Goal: Information Seeking & Learning: Check status

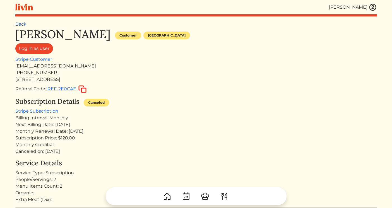
click at [25, 25] on link "Back" at bounding box center [20, 23] width 11 height 5
click at [23, 24] on link "Back" at bounding box center [20, 23] width 11 height 5
click at [22, 22] on link "Back" at bounding box center [20, 23] width 11 height 5
click at [19, 24] on link "Back" at bounding box center [20, 23] width 11 height 5
click at [373, 9] on img at bounding box center [372, 7] width 8 height 8
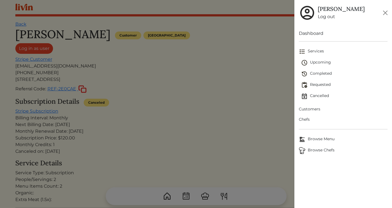
click at [314, 110] on span "Customers" at bounding box center [343, 109] width 89 height 6
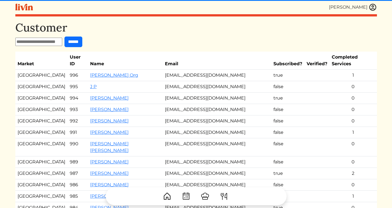
click at [43, 39] on input "text" at bounding box center [38, 42] width 47 height 8
type input "*****"
click at [64, 37] on input "******" at bounding box center [73, 42] width 18 height 11
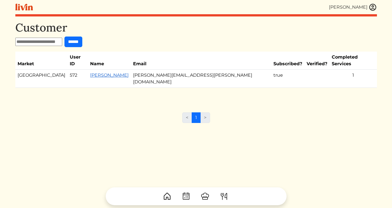
click at [95, 72] on link "[PERSON_NAME]" at bounding box center [109, 74] width 38 height 5
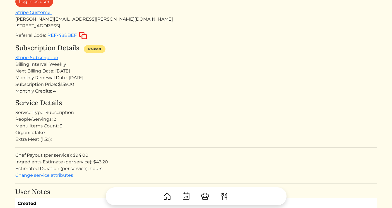
scroll to position [49, 0]
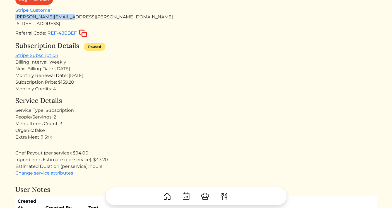
drag, startPoint x: 72, startPoint y: 14, endPoint x: 12, endPoint y: 16, distance: 60.2
copy div "[PERSON_NAME][EMAIL_ADDRESS][PERSON_NAME][DOMAIN_NAME]"
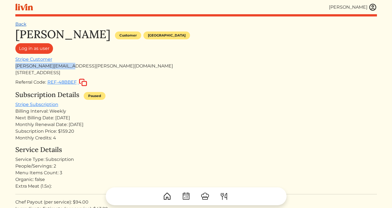
click at [21, 24] on link "Back" at bounding box center [20, 23] width 11 height 5
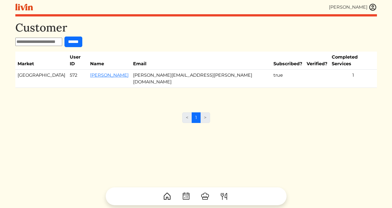
click at [372, 8] on img at bounding box center [372, 7] width 8 height 8
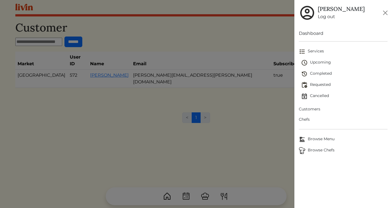
click at [319, 64] on span "Upcoming" at bounding box center [344, 62] width 86 height 7
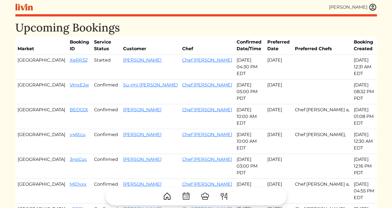
click at [371, 8] on img at bounding box center [372, 7] width 8 height 8
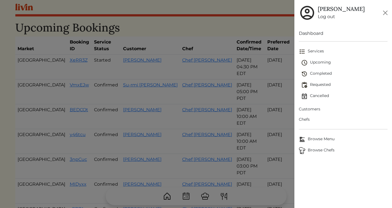
click at [324, 62] on span "Upcoming" at bounding box center [344, 62] width 86 height 7
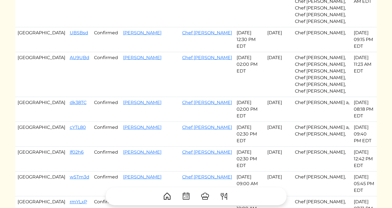
scroll to position [343, 0]
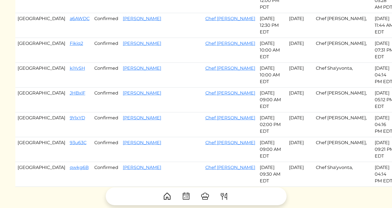
scroll to position [392, 0]
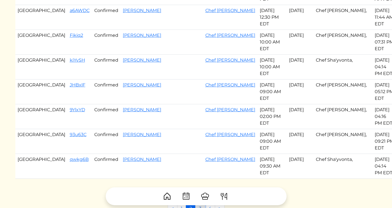
click at [201, 203] on link "3" at bounding box center [200, 208] width 10 height 11
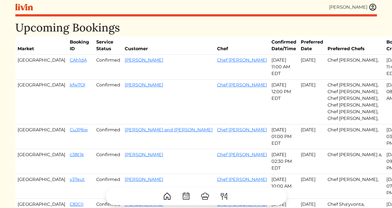
click at [370, 8] on img at bounding box center [372, 7] width 8 height 8
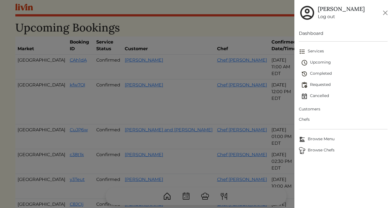
click at [314, 110] on span "Customers" at bounding box center [343, 109] width 89 height 6
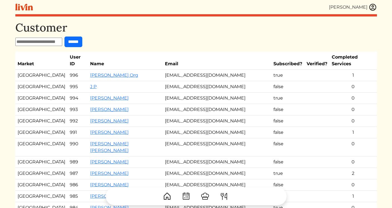
click at [55, 43] on input "text" at bounding box center [38, 42] width 47 height 8
type input "*******"
click at [64, 37] on input "******" at bounding box center [73, 42] width 18 height 11
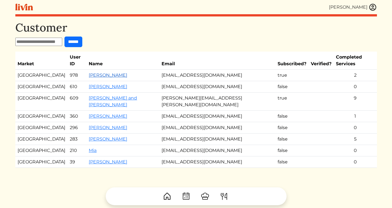
click at [93, 72] on link "[PERSON_NAME]" at bounding box center [108, 74] width 38 height 5
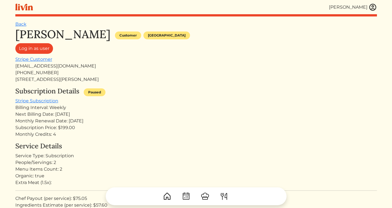
click at [22, 29] on h1 "[PERSON_NAME]" at bounding box center [62, 34] width 95 height 13
click at [22, 25] on link "Back" at bounding box center [20, 23] width 11 height 5
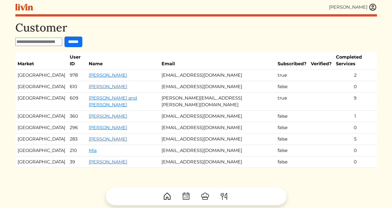
click at [55, 36] on div "Customer ****** Market User ID Name Email Subscribed? Verified? Completed Servi…" at bounding box center [195, 100] width 361 height 158
click at [54, 38] on input "text" at bounding box center [38, 42] width 47 height 8
type input "******"
click at [64, 37] on input "******" at bounding box center [73, 42] width 18 height 11
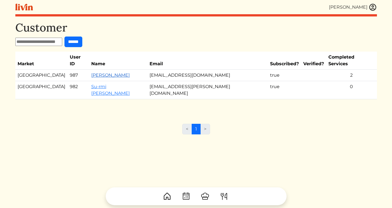
click at [99, 72] on link "[PERSON_NAME]" at bounding box center [110, 74] width 38 height 5
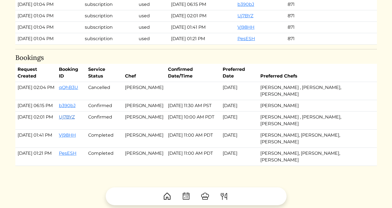
scroll to position [534, 0]
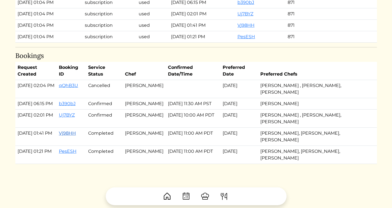
click at [76, 136] on link "Vj98HH" at bounding box center [67, 132] width 17 height 5
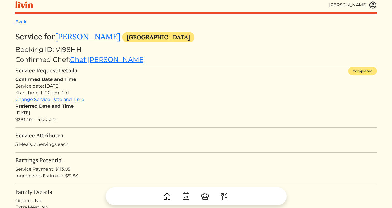
scroll to position [6, 0]
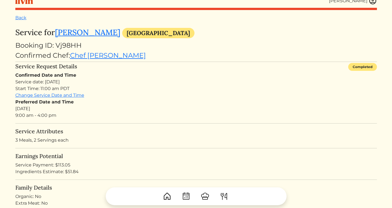
click at [63, 165] on div "Service Payment: $113.05" at bounding box center [195, 165] width 361 height 7
copy div "113.05"
click at [25, 18] on link "Back" at bounding box center [20, 17] width 11 height 5
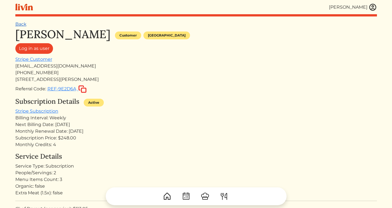
click at [21, 23] on link "Back" at bounding box center [20, 23] width 11 height 5
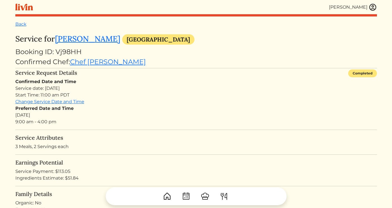
click at [372, 6] on img at bounding box center [372, 7] width 8 height 8
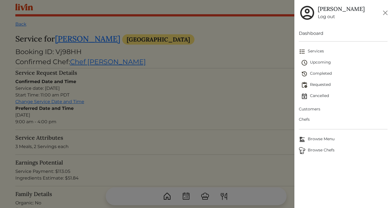
click at [319, 74] on span "Completed" at bounding box center [344, 74] width 86 height 7
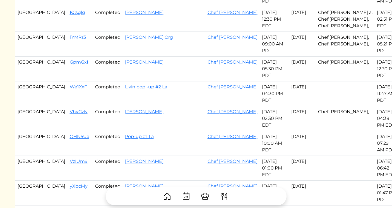
scroll to position [144, 0]
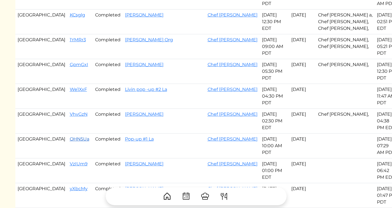
click at [70, 136] on link "OHN5Ua" at bounding box center [80, 138] width 20 height 5
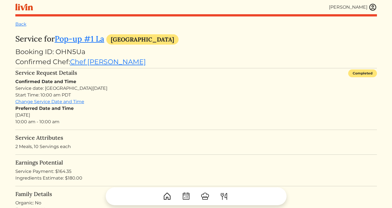
click at [372, 9] on img at bounding box center [372, 7] width 8 height 8
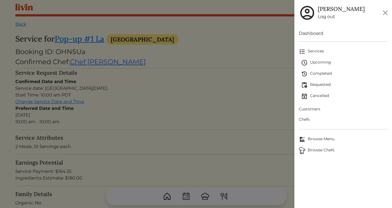
click at [316, 64] on span "Upcoming" at bounding box center [344, 62] width 86 height 7
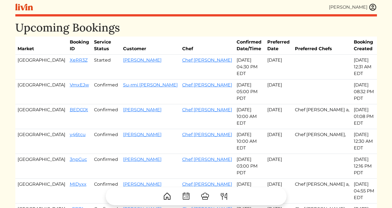
scroll to position [3, 0]
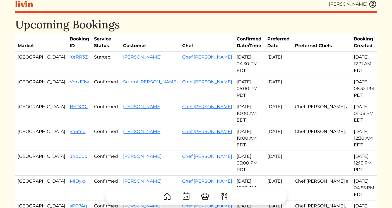
drag, startPoint x: 18, startPoint y: 93, endPoint x: 250, endPoint y: 137, distance: 235.8
copy tbody "Atlanta BEDCOt Confirmed [PERSON_NAME] Chef [PERSON_NAME] a [DATE] 10:00 AM EDT…"
click at [180, 151] on td "Chef [PERSON_NAME]" at bounding box center [207, 163] width 54 height 25
click at [123, 129] on link "[PERSON_NAME]" at bounding box center [142, 131] width 38 height 5
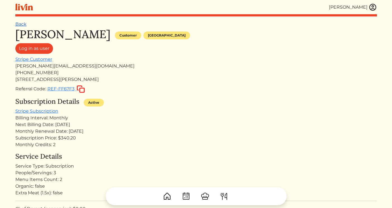
click at [20, 25] on link "Back" at bounding box center [20, 23] width 11 height 5
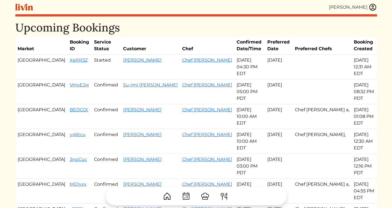
click at [67, 129] on td "y46tcu" at bounding box center [79, 141] width 24 height 25
click at [70, 132] on link "y46tcu" at bounding box center [78, 134] width 16 height 5
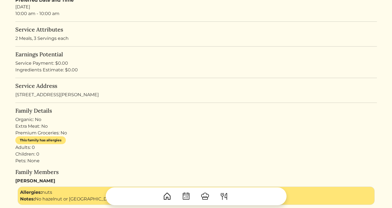
scroll to position [32, 0]
